Goal: Task Accomplishment & Management: Manage account settings

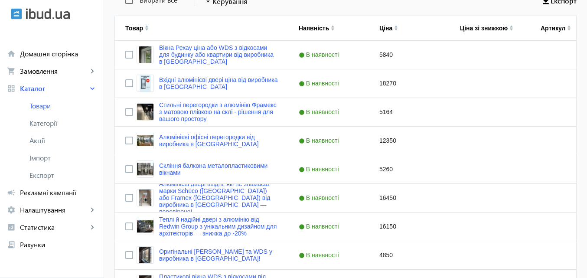
scroll to position [173, 0]
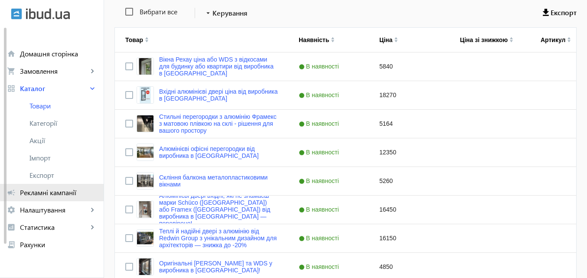
click at [71, 192] on span "Рекламні кампанії" at bounding box center [58, 192] width 77 height 9
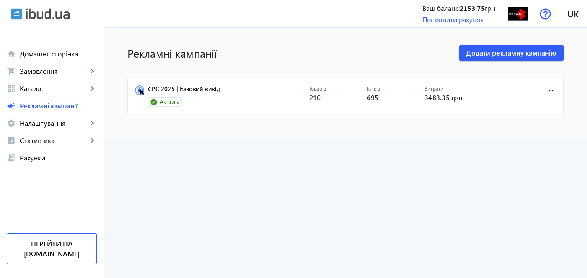
click at [199, 89] on link "CPC 2025 | Базовий вивід" at bounding box center [228, 91] width 161 height 12
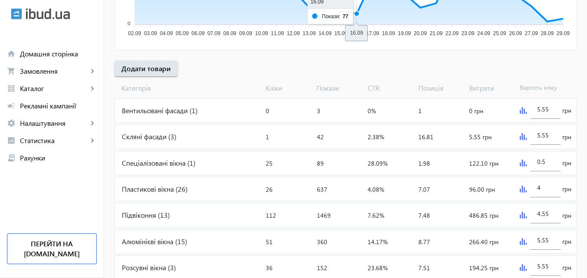
scroll to position [347, 0]
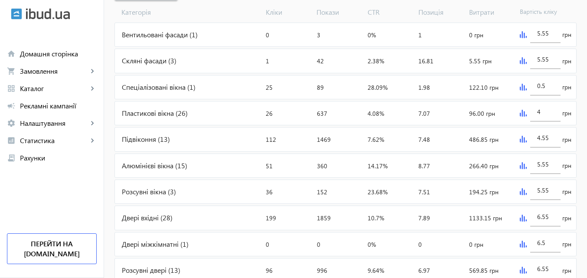
click at [171, 35] on div "Вентильовані фасади (1)" at bounding box center [188, 34] width 147 height 23
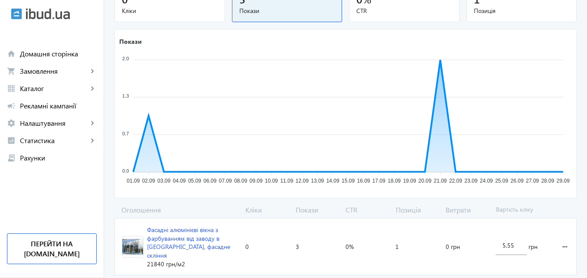
scroll to position [128, 0]
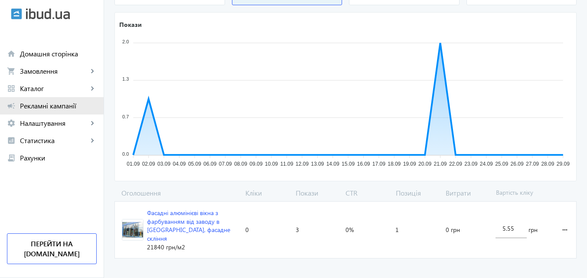
click at [34, 103] on span "Рекламні кампанії" at bounding box center [58, 105] width 77 height 9
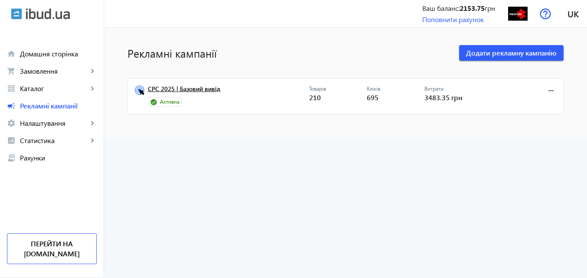
click at [192, 89] on link "CPC 2025 | Базовий вивід" at bounding box center [228, 91] width 161 height 12
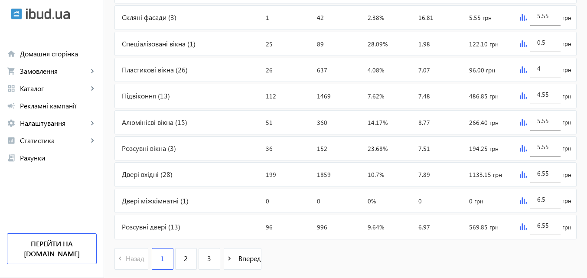
scroll to position [415, 0]
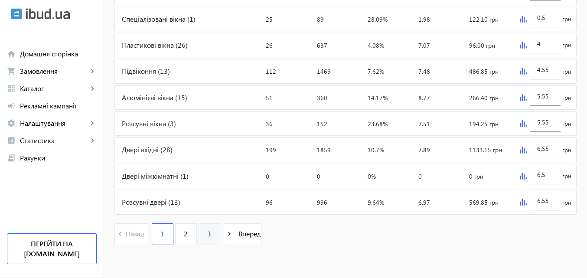
click at [207, 232] on span "3" at bounding box center [209, 234] width 4 height 10
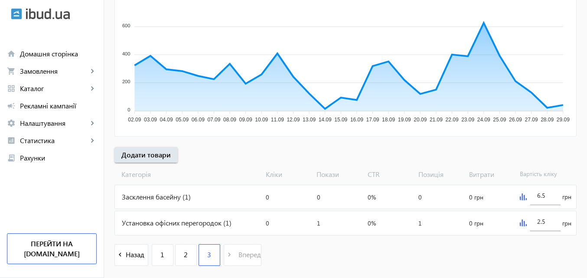
scroll to position [205, 0]
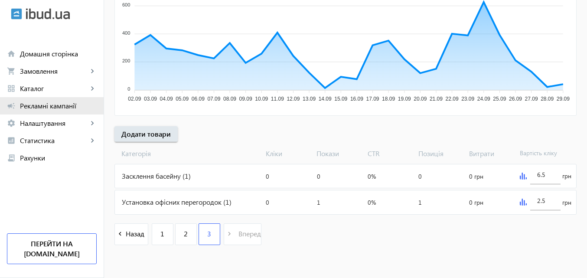
click at [54, 104] on span "Рекламні кампанії" at bounding box center [58, 105] width 77 height 9
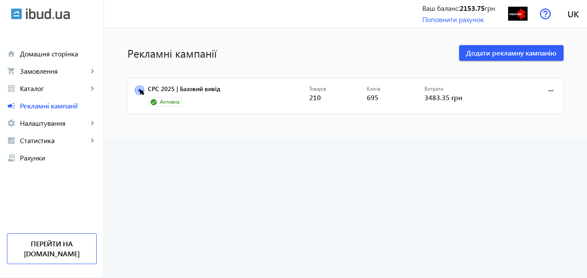
click at [180, 83] on mat-card "CPC 2025 | Базовий вивід Активна Товарів 210 Кліків 695 Витрати 3483.35 грн mor…" at bounding box center [345, 96] width 436 height 36
click at [180, 86] on link "CPC 2025 | Базовий вивід" at bounding box center [228, 91] width 161 height 12
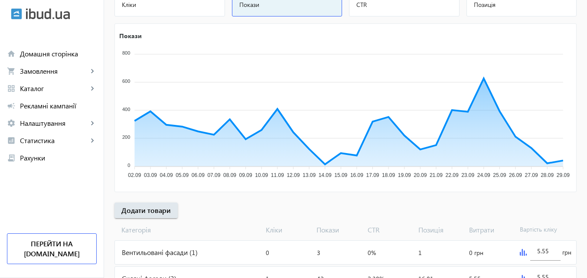
scroll to position [130, 0]
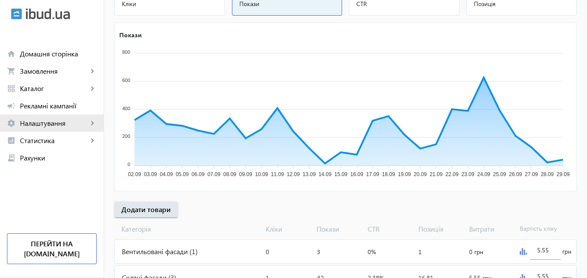
click at [58, 123] on span "Налаштування" at bounding box center [54, 123] width 68 height 9
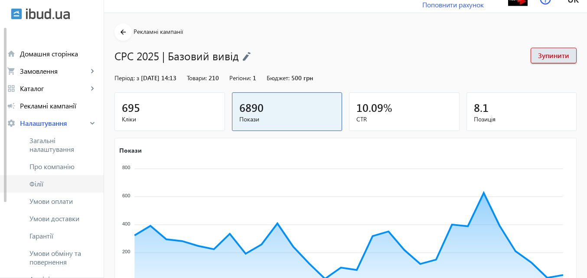
scroll to position [0, 0]
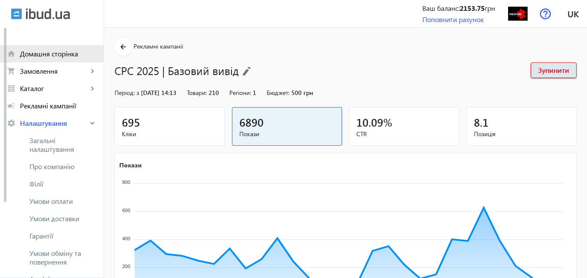
click at [66, 52] on span "Домашня сторінка" at bounding box center [58, 53] width 77 height 9
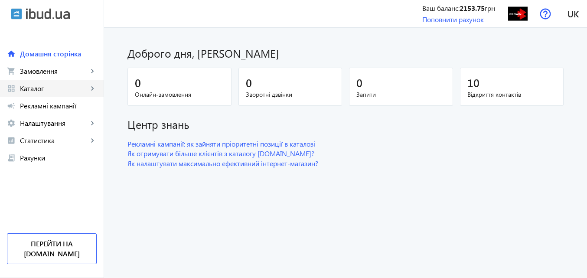
click at [32, 86] on span "Каталог" at bounding box center [54, 88] width 68 height 9
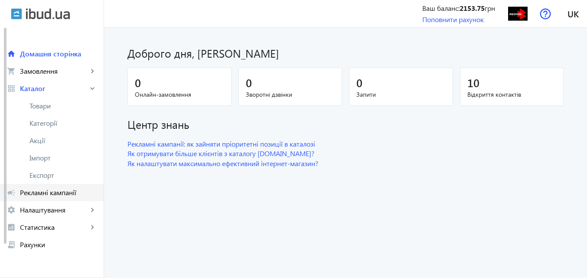
click at [59, 190] on span "Рекламні кампанії" at bounding box center [58, 192] width 77 height 9
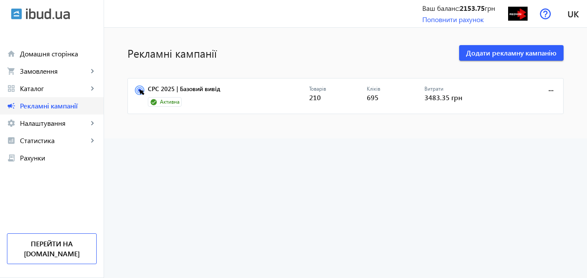
click at [50, 101] on span "Рекламні кампанії" at bounding box center [58, 105] width 77 height 9
click at [193, 90] on link "CPC 2025 | Базовий вивід" at bounding box center [228, 91] width 161 height 12
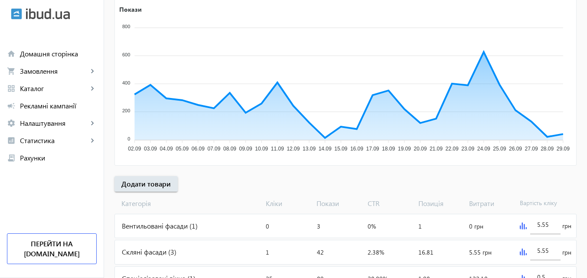
scroll to position [173, 0]
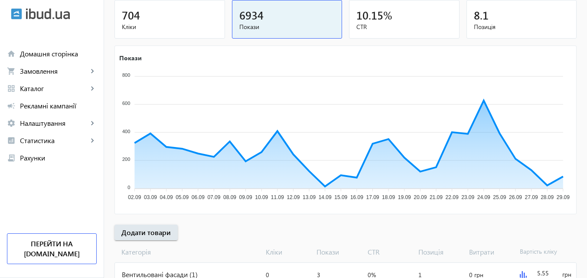
scroll to position [130, 0]
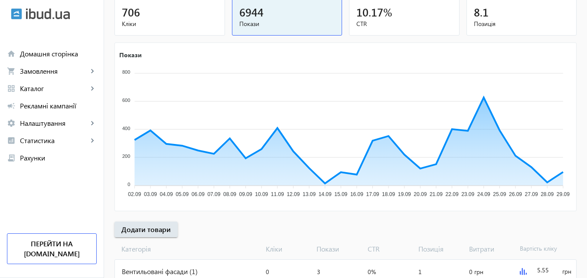
scroll to position [130, 0]
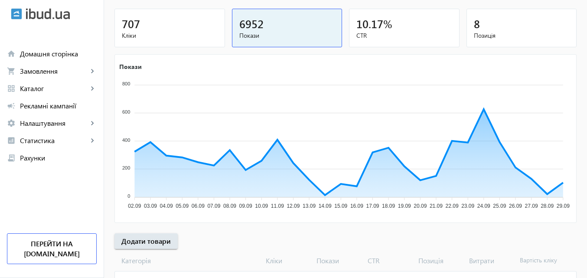
scroll to position [130, 0]
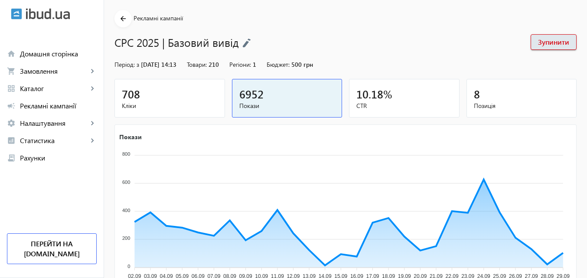
scroll to position [87, 0]
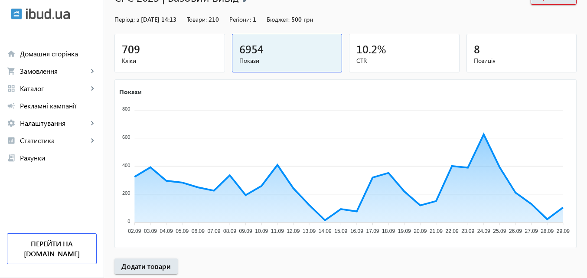
scroll to position [87, 0]
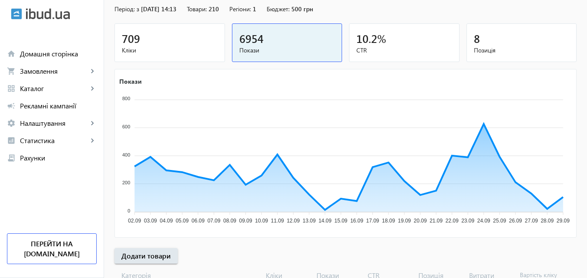
scroll to position [87, 0]
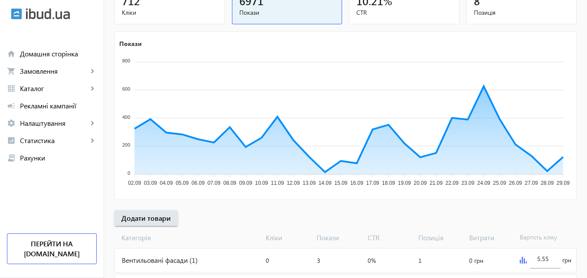
scroll to position [130, 0]
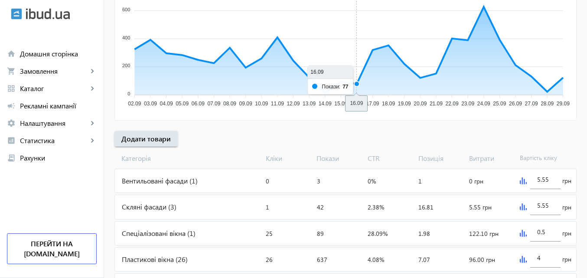
scroll to position [217, 0]
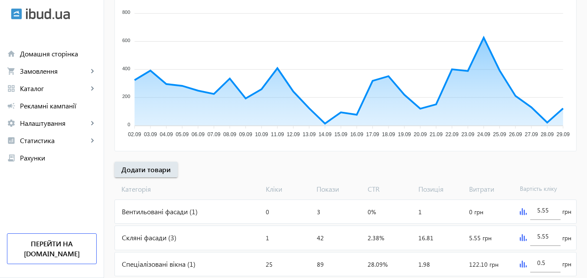
scroll to position [173, 0]
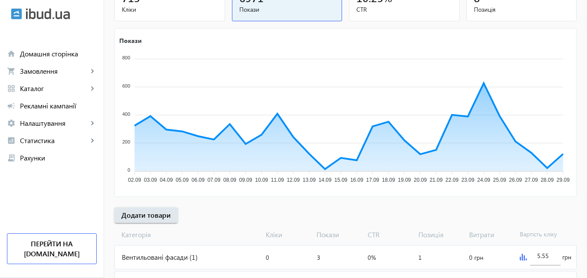
scroll to position [173, 0]
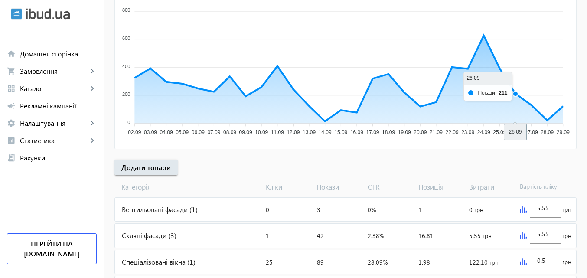
scroll to position [173, 0]
